Goal: Information Seeking & Learning: Learn about a topic

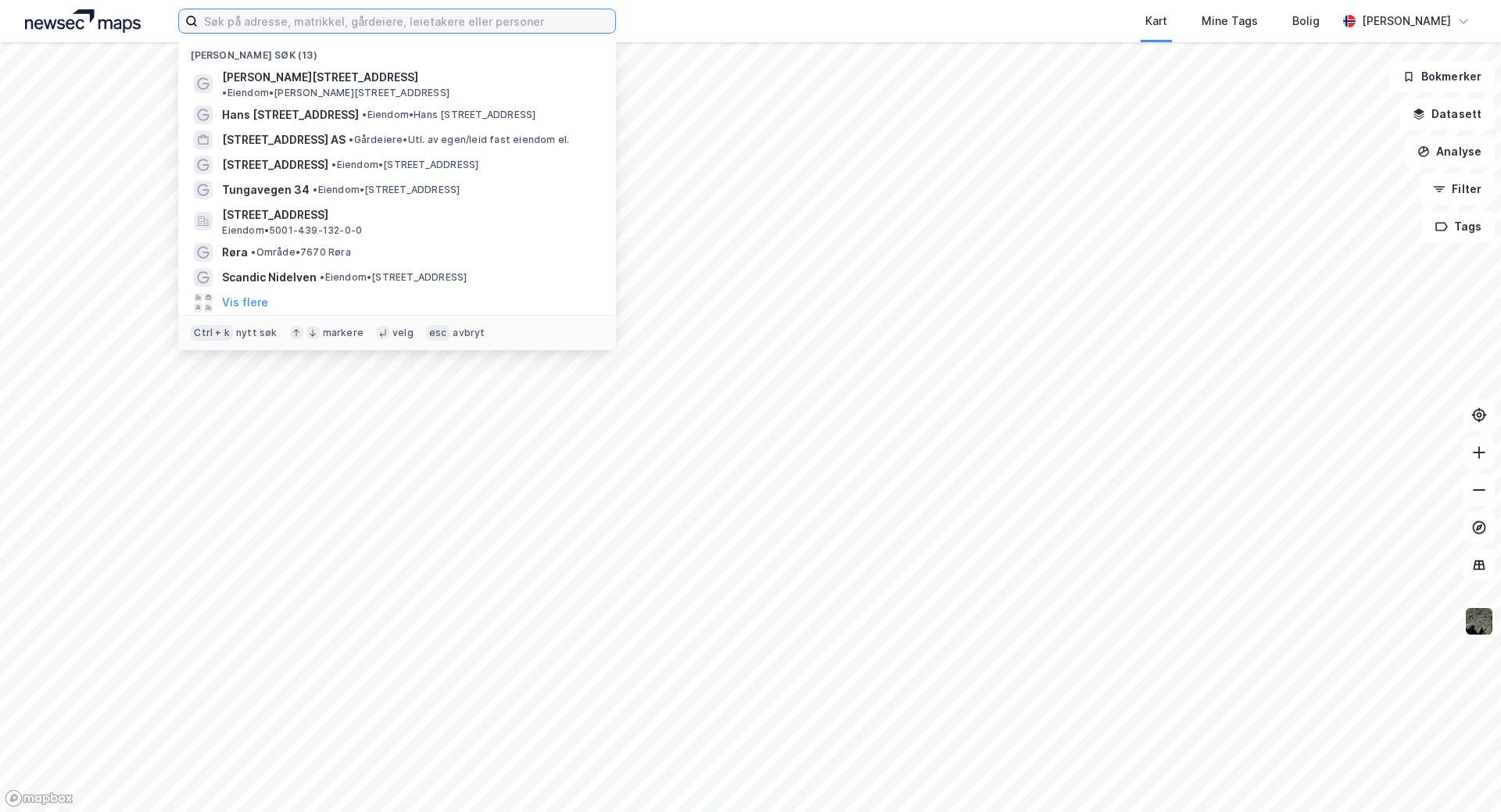
click at [230, 21] on input at bounding box center [407, 21] width 418 height 23
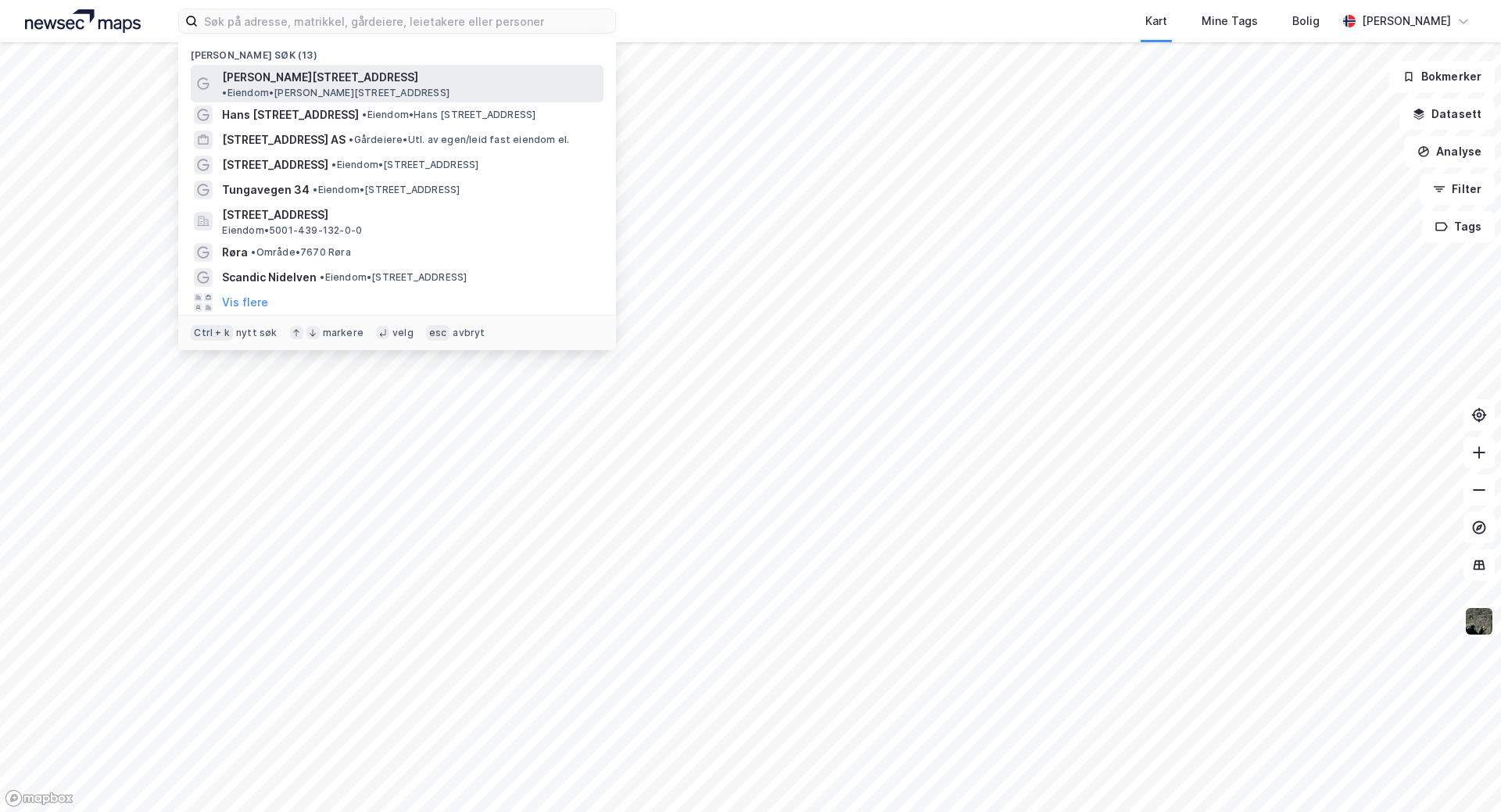
click at [335, 83] on span "[PERSON_NAME][STREET_ADDRESS]" at bounding box center [320, 77] width 196 height 19
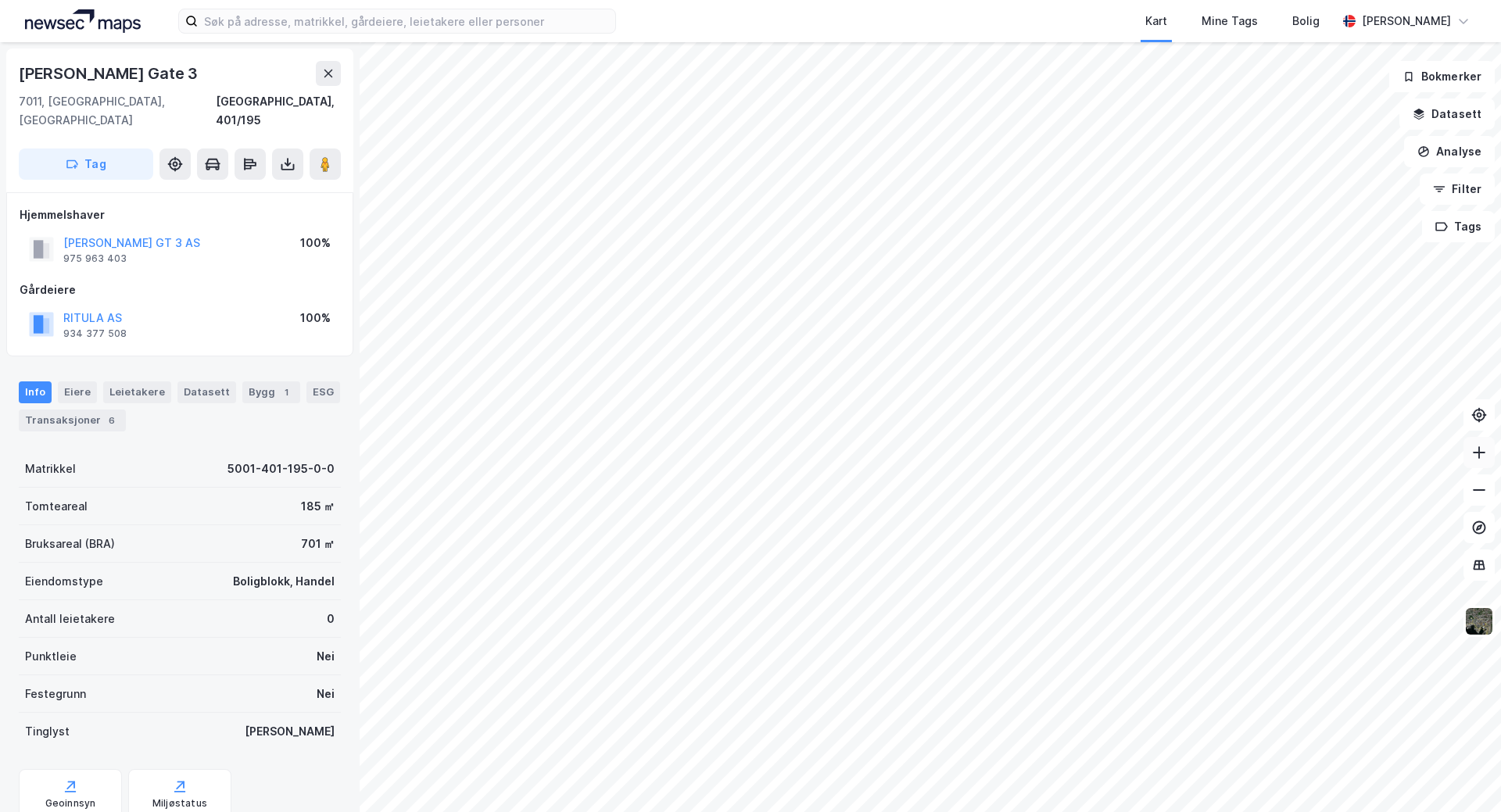
click at [1476, 447] on icon at bounding box center [1479, 452] width 16 height 16
click at [1485, 628] on img at bounding box center [1479, 621] width 29 height 29
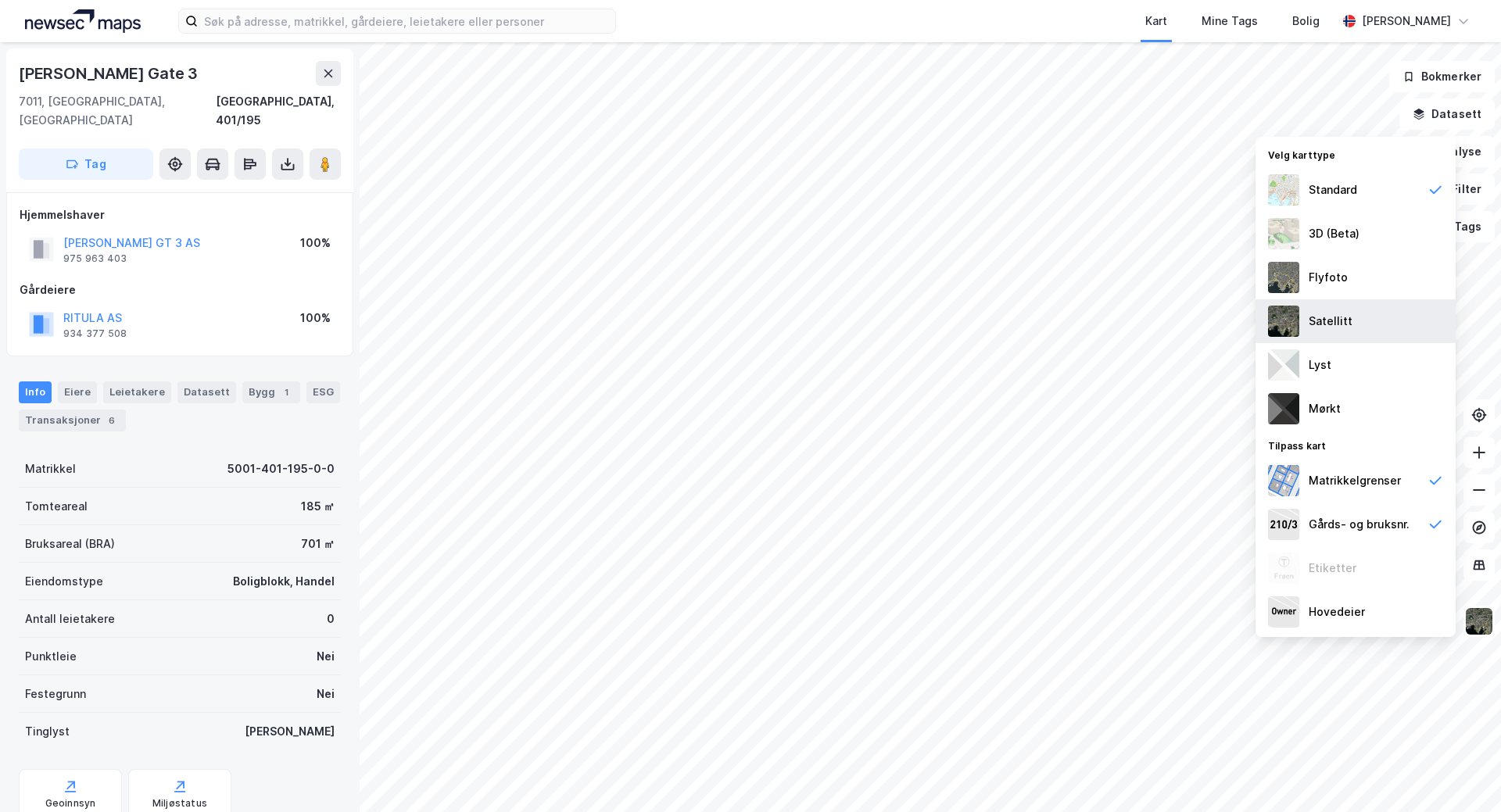
click at [1332, 319] on div "Satellitt" at bounding box center [1330, 320] width 44 height 19
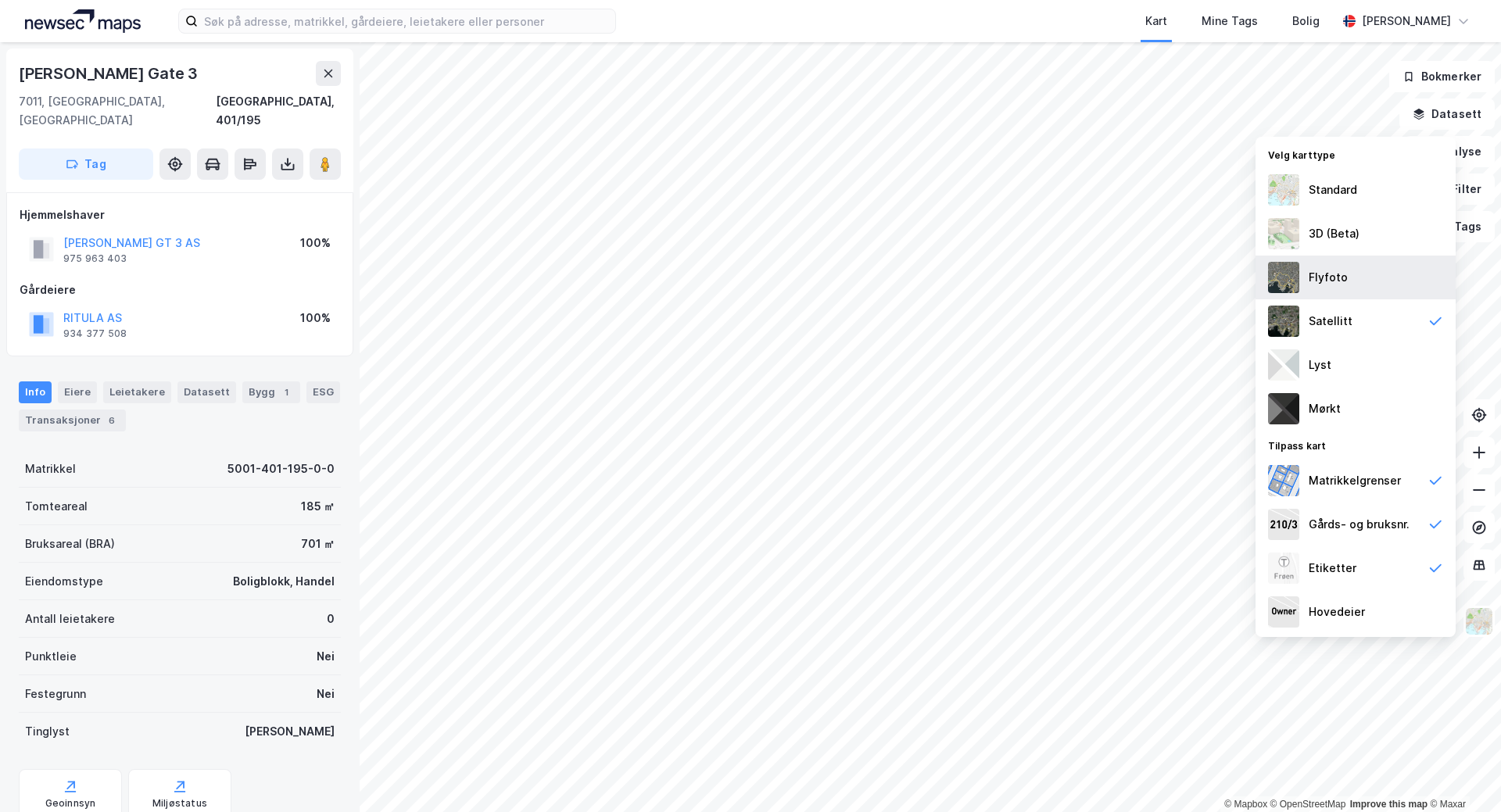
click at [1333, 272] on div "Flyfoto" at bounding box center [1328, 277] width 39 height 19
click at [0, 0] on button "[PERSON_NAME] GT 3 AS" at bounding box center [0, 0] width 0 height 0
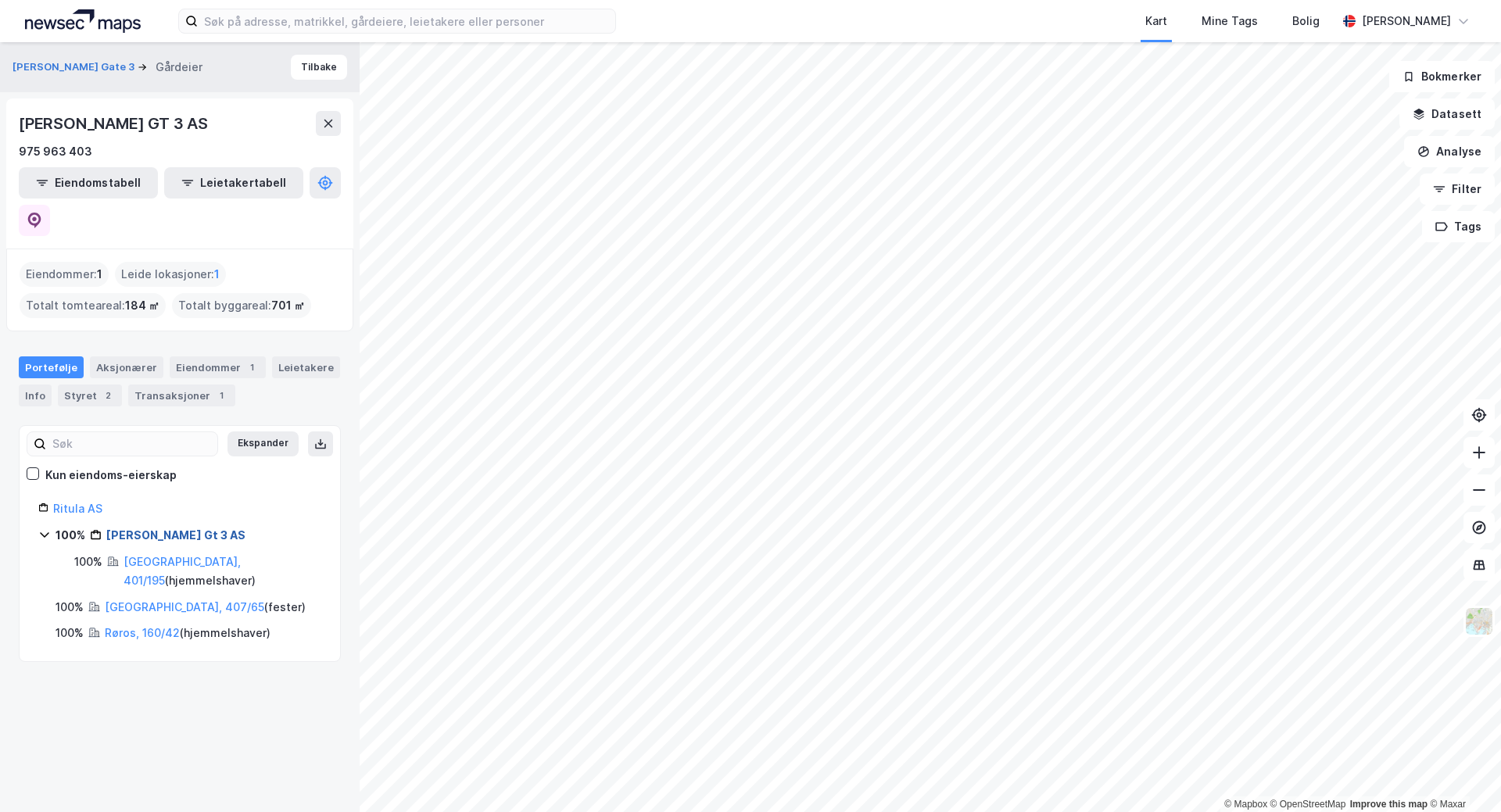
click at [142, 528] on link "[PERSON_NAME] Gt 3 AS" at bounding box center [176, 534] width 139 height 13
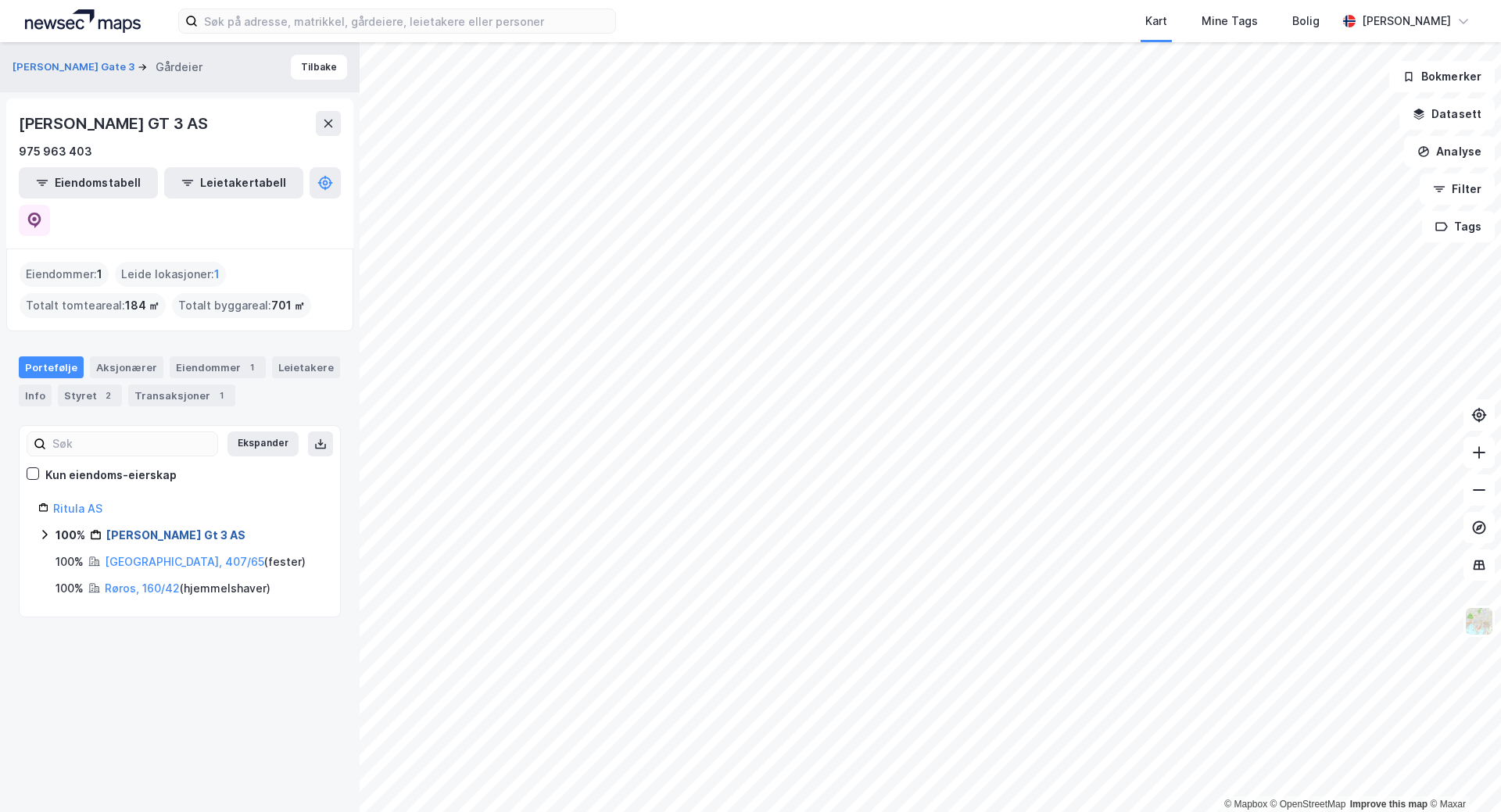
click at [142, 528] on link "[PERSON_NAME] Gt 3 AS" at bounding box center [176, 534] width 139 height 13
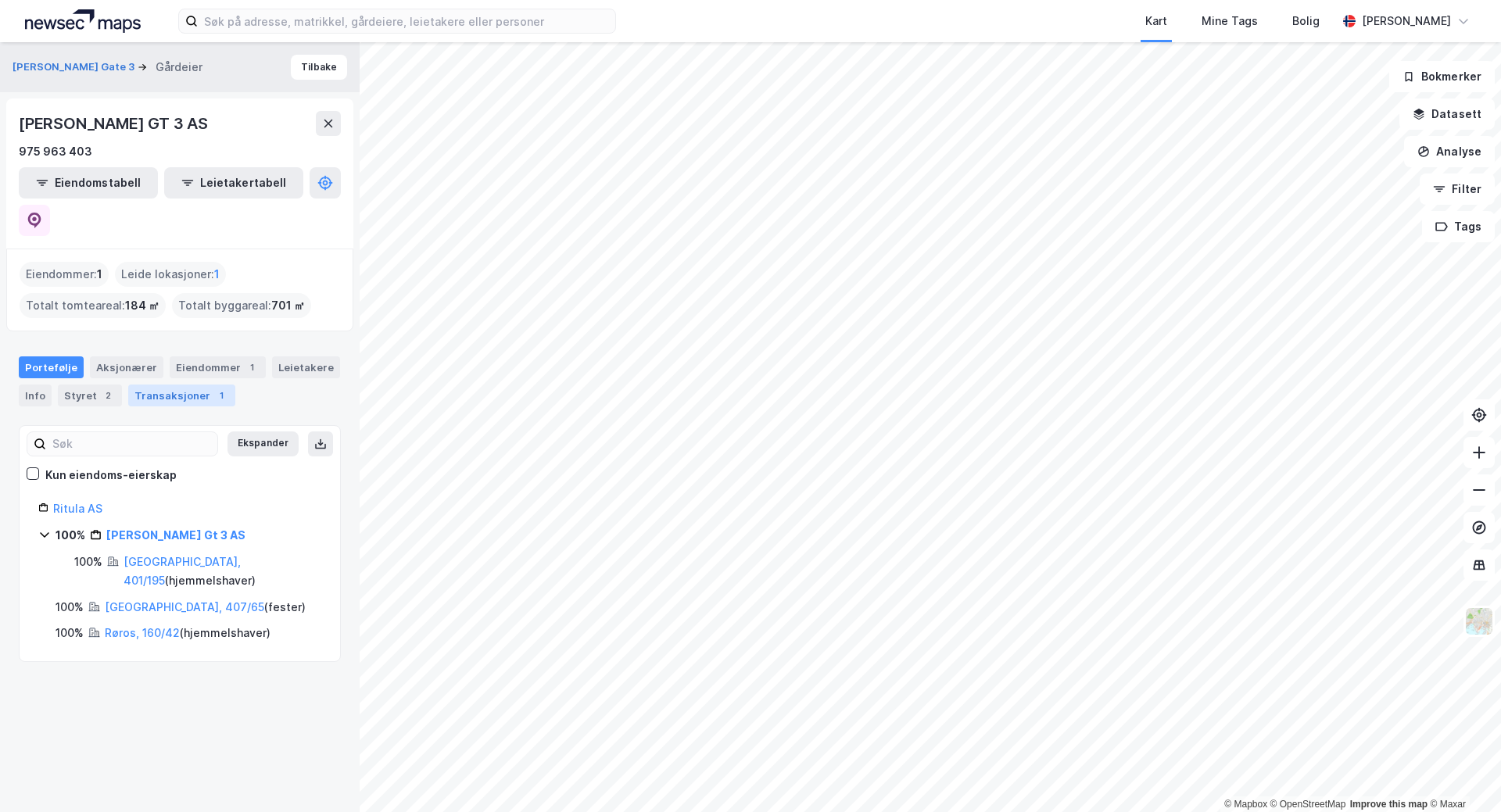
click at [161, 385] on div "Transaksjoner 1" at bounding box center [182, 395] width 107 height 22
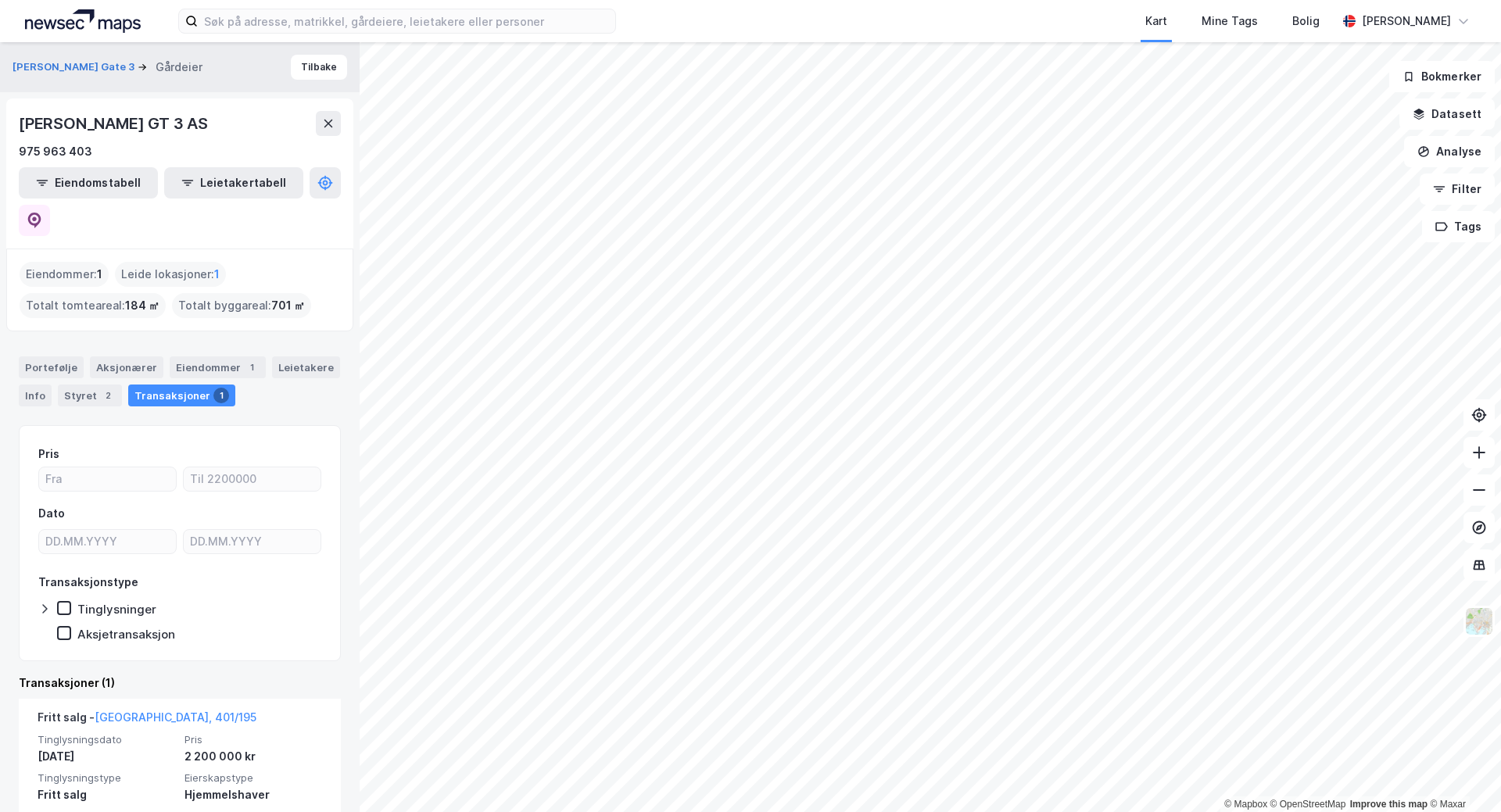
click at [58, 261] on div "Eiendommer : 1" at bounding box center [64, 274] width 89 height 25
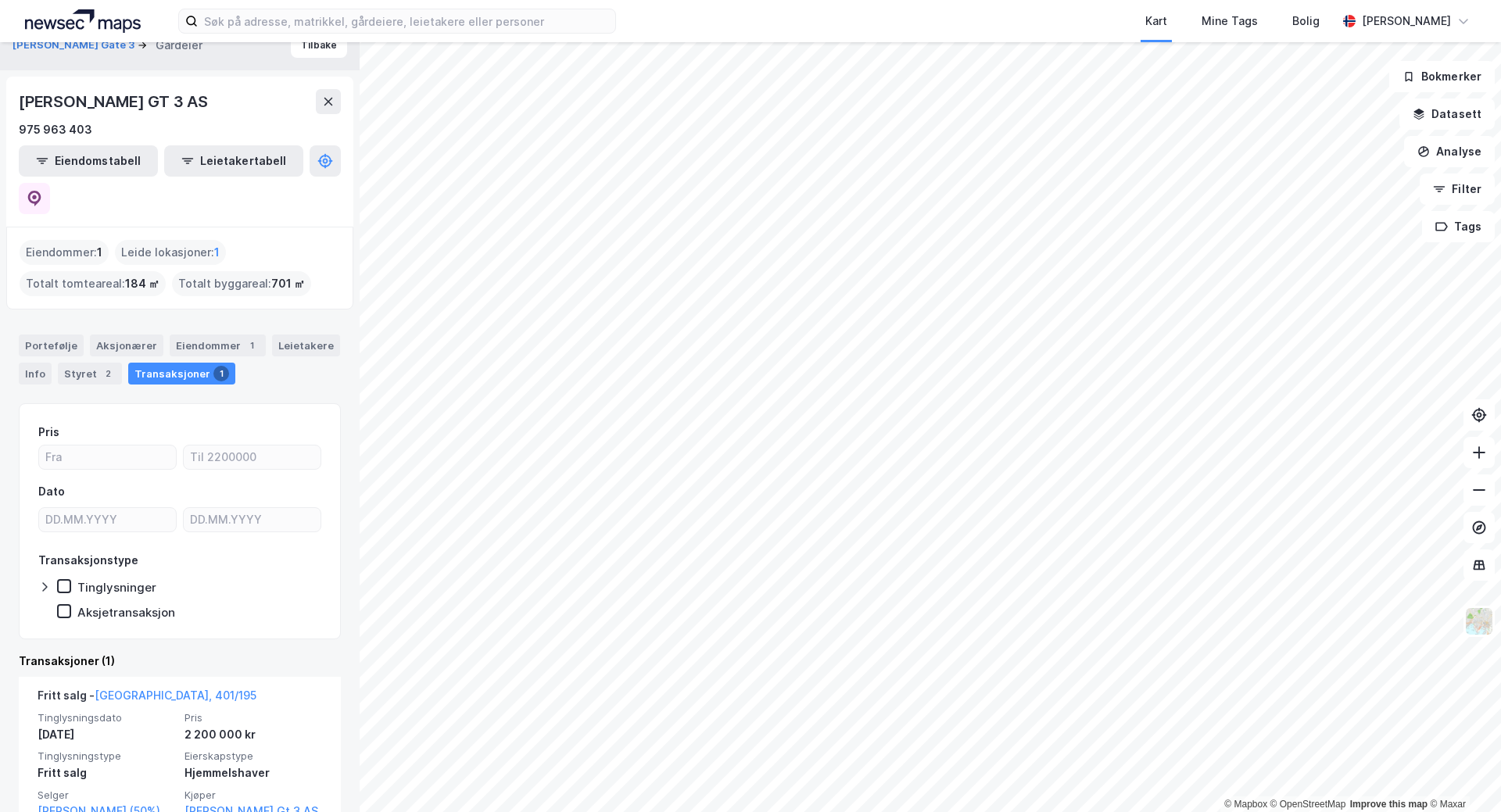
scroll to position [40, 0]
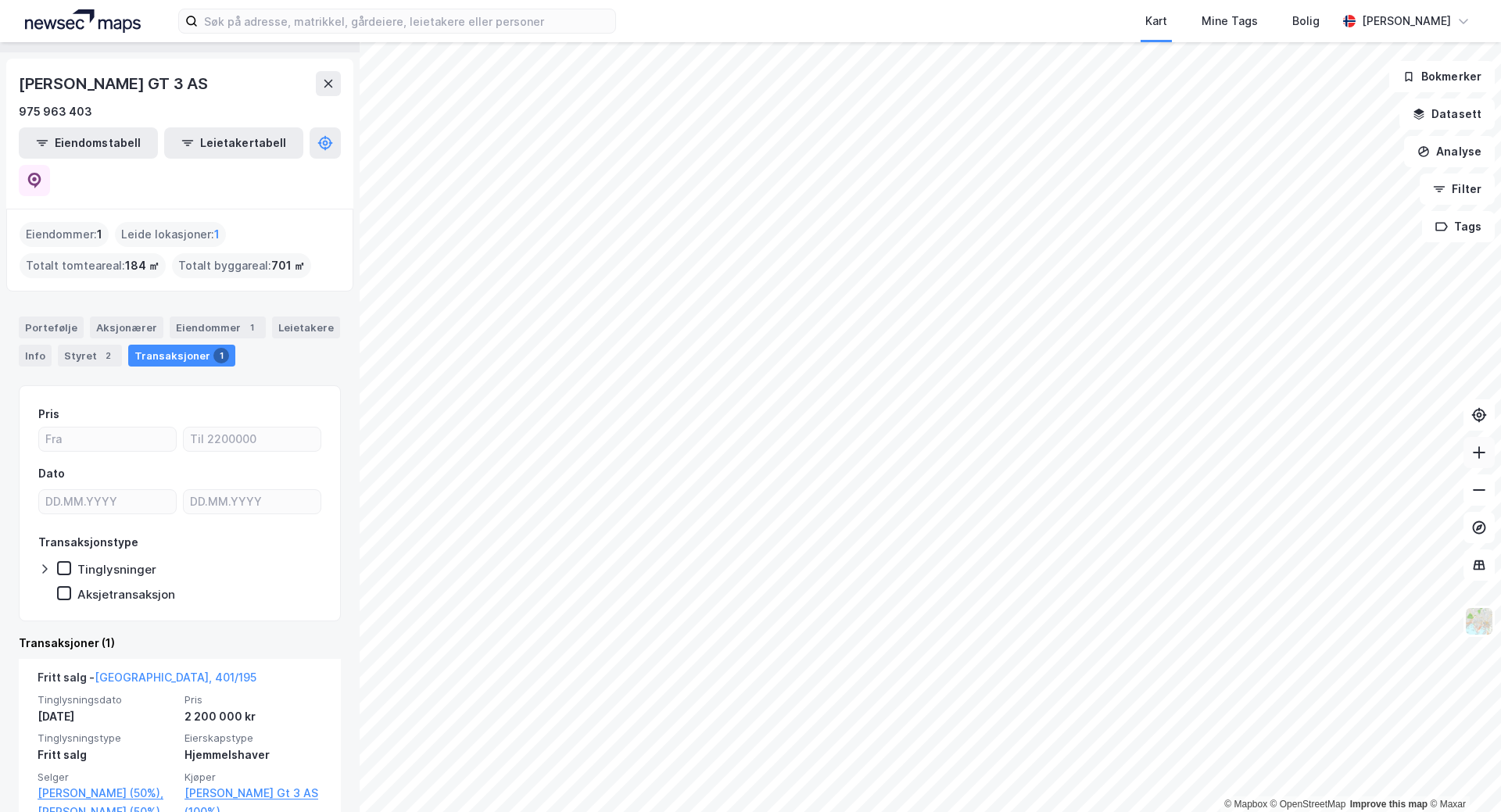
click at [1480, 451] on icon at bounding box center [1479, 452] width 16 height 16
click at [1478, 449] on icon at bounding box center [1479, 452] width 16 height 16
click at [1478, 450] on icon at bounding box center [1479, 452] width 16 height 16
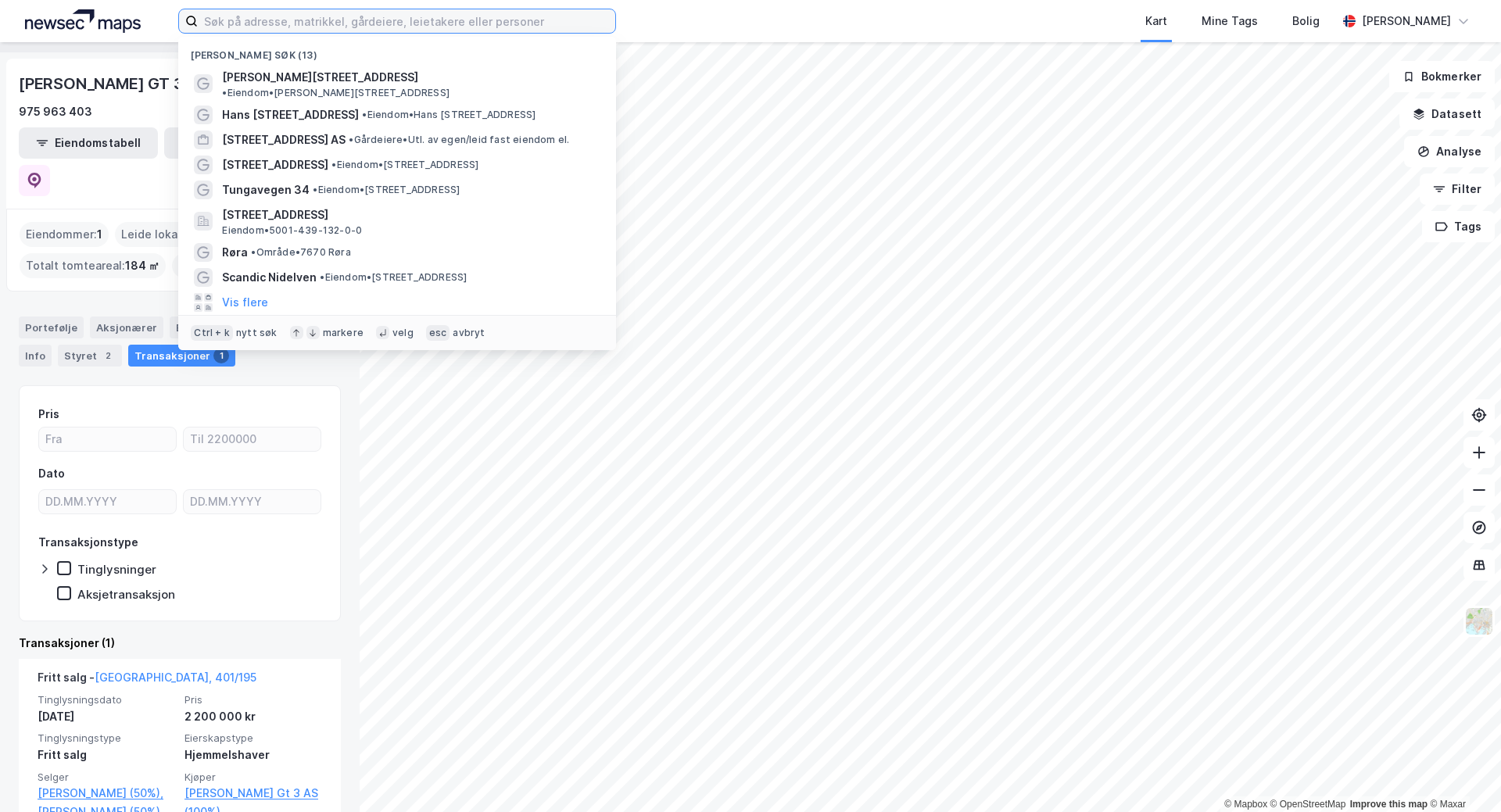
click at [322, 18] on input at bounding box center [407, 21] width 418 height 23
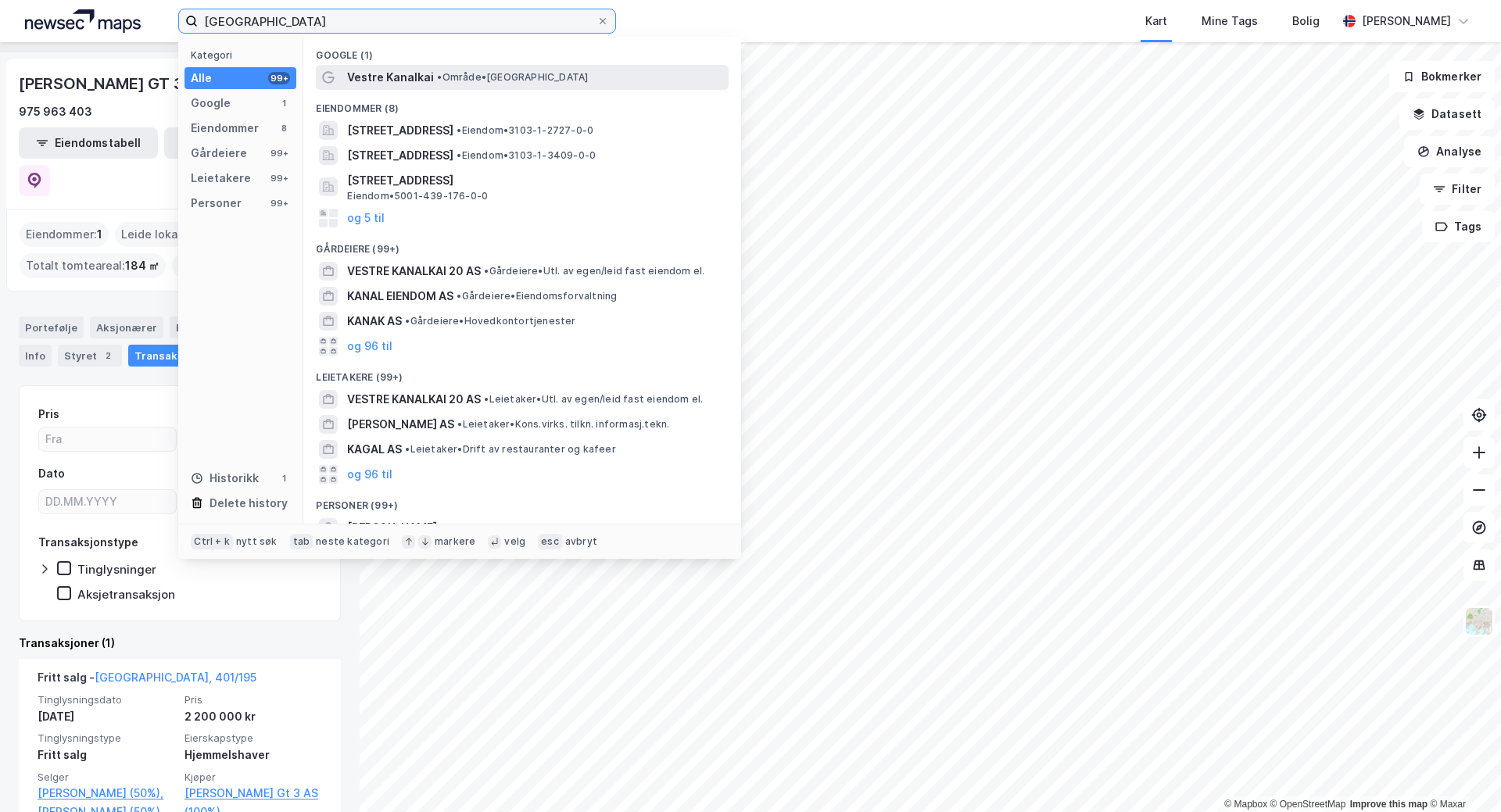
type input "[GEOGRAPHIC_DATA]"
click at [408, 79] on span "Vestre Kanalkai" at bounding box center [390, 77] width 87 height 19
